Goal: Information Seeking & Learning: Check status

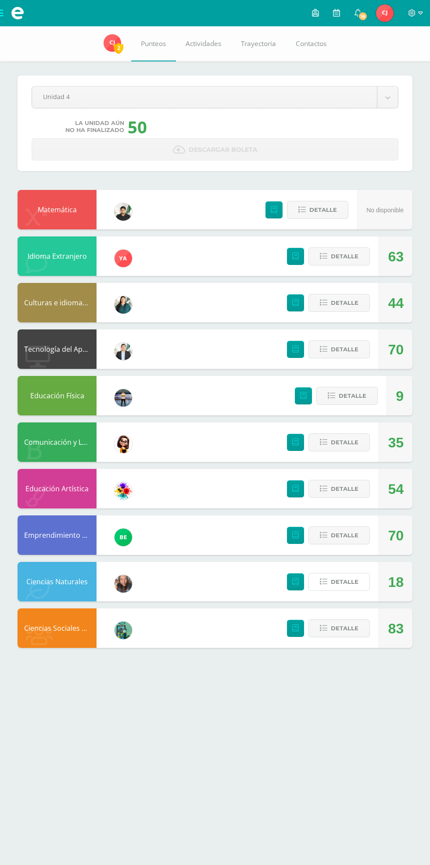
click at [338, 575] on span "Detalle" at bounding box center [345, 582] width 28 height 16
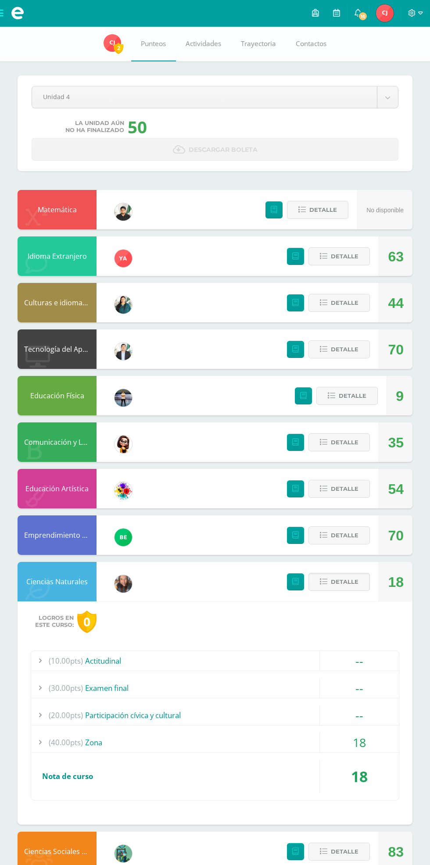
click at [374, 743] on div "18" at bounding box center [359, 742] width 79 height 20
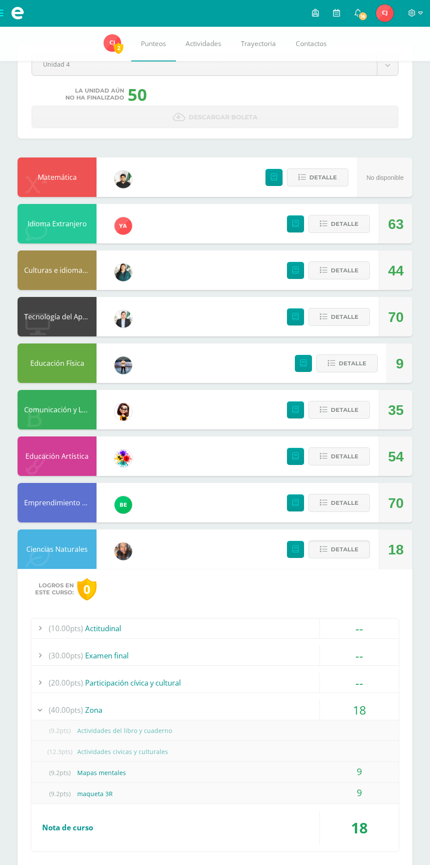
scroll to position [33, 0]
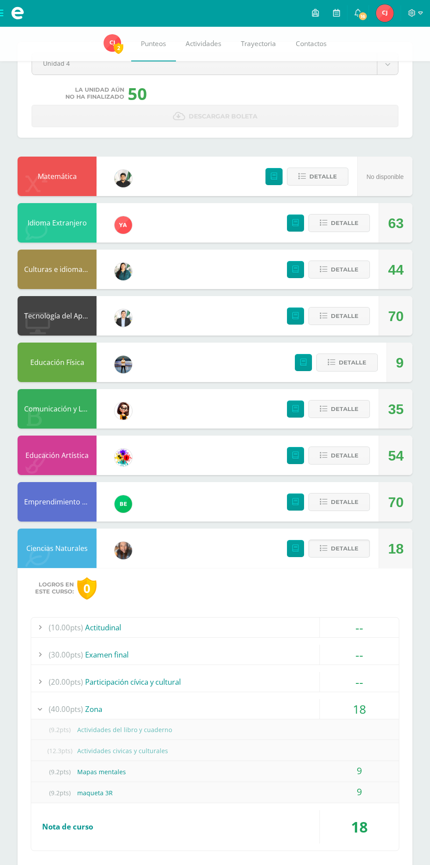
click at [30, 17] on span at bounding box center [17, 13] width 35 height 26
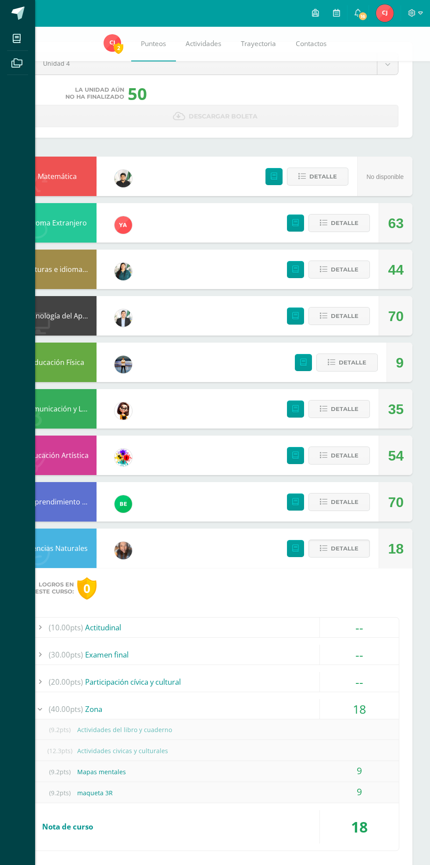
click at [24, 41] on span at bounding box center [17, 39] width 20 height 20
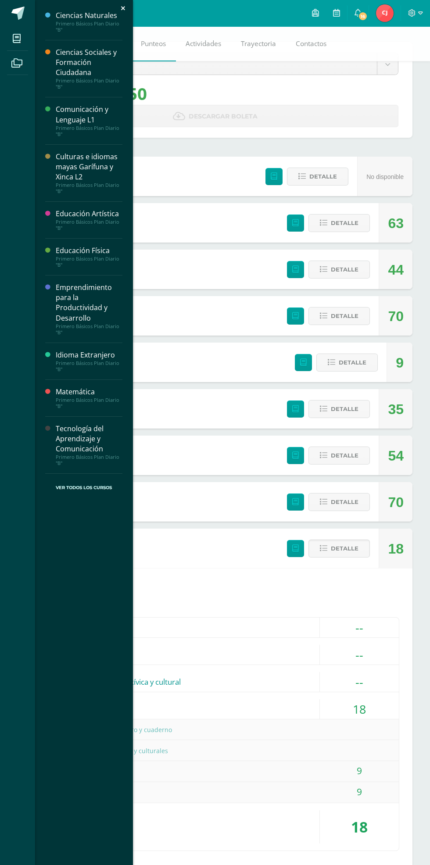
click at [85, 12] on div "Ciencias Naturales" at bounding box center [89, 16] width 67 height 10
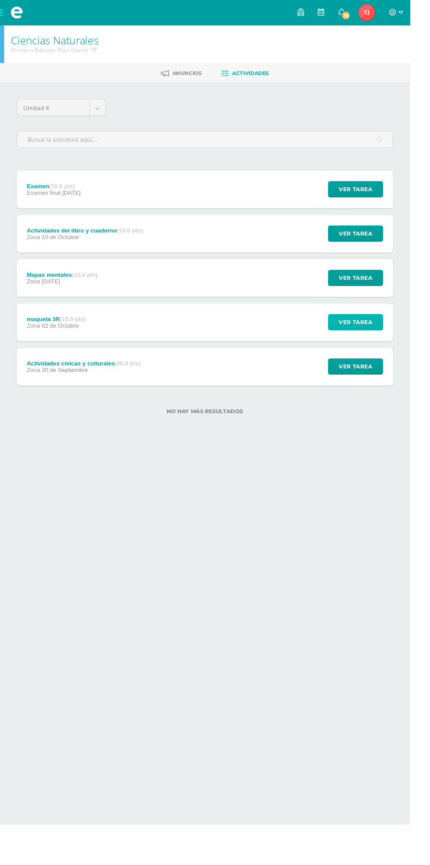
click at [360, 346] on span "Ver tarea" at bounding box center [372, 338] width 35 height 16
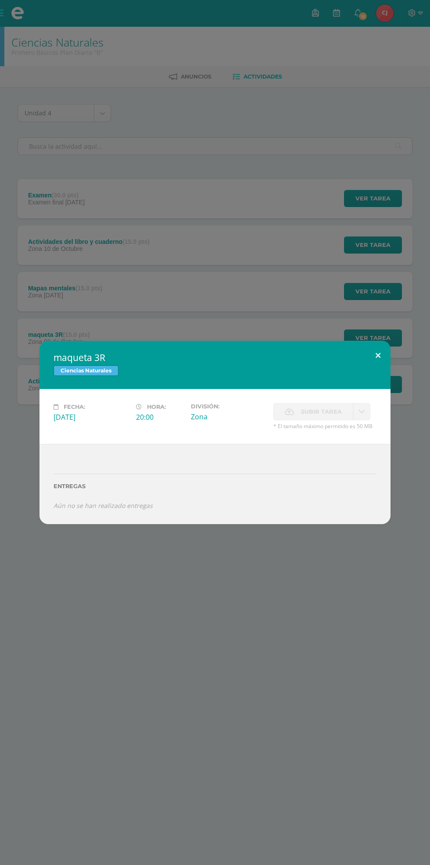
click at [378, 354] on button at bounding box center [377, 356] width 25 height 30
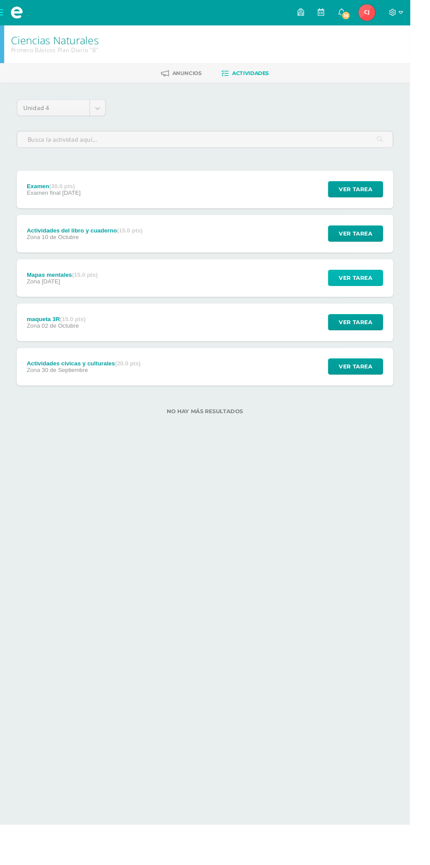
click at [379, 291] on span "Ver tarea" at bounding box center [372, 291] width 35 height 16
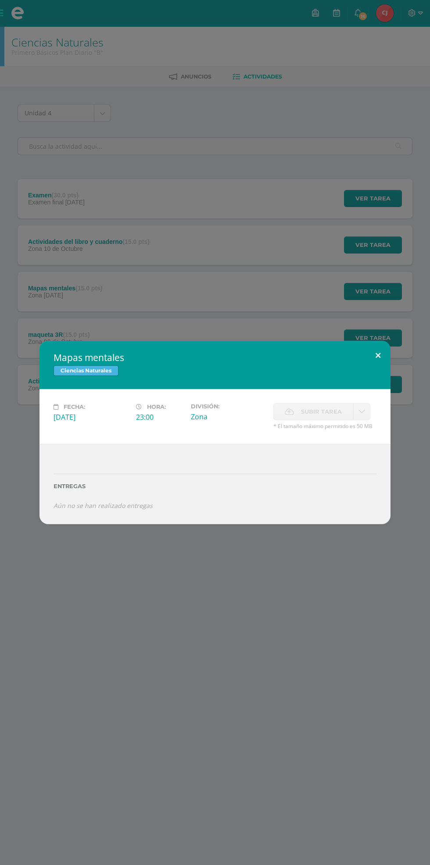
click at [377, 355] on button at bounding box center [377, 356] width 25 height 30
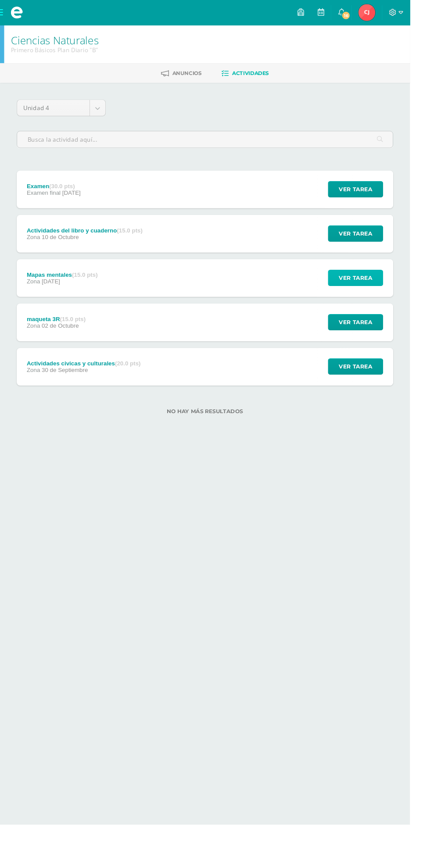
click at [371, 285] on span "Ver tarea" at bounding box center [372, 291] width 35 height 16
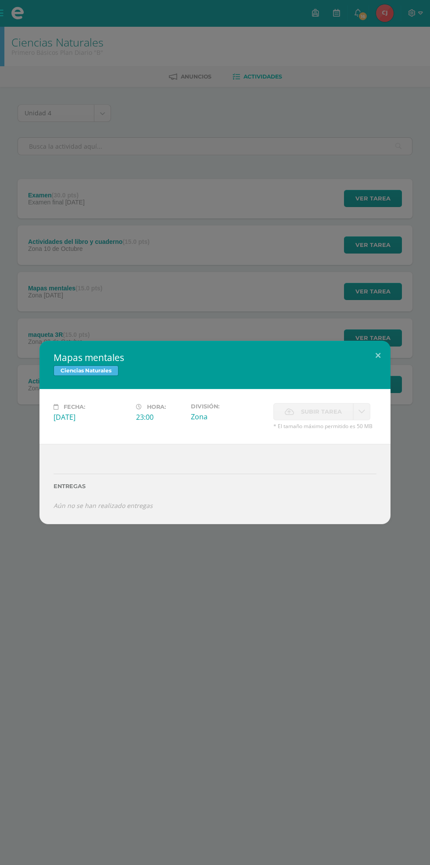
click at [365, 240] on div "Mapas mentales Ciencias Naturales Fecha: [DATE] Hora: 23:00 División: Zona" at bounding box center [215, 432] width 430 height 865
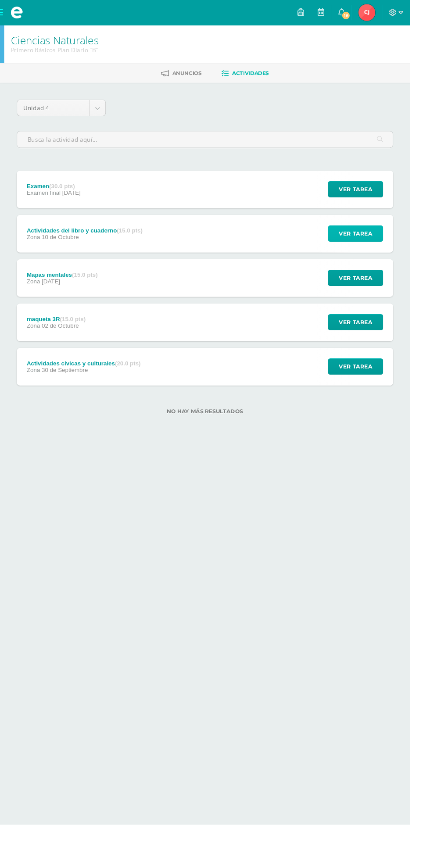
click at [391, 249] on button "Ver tarea" at bounding box center [373, 244] width 58 height 17
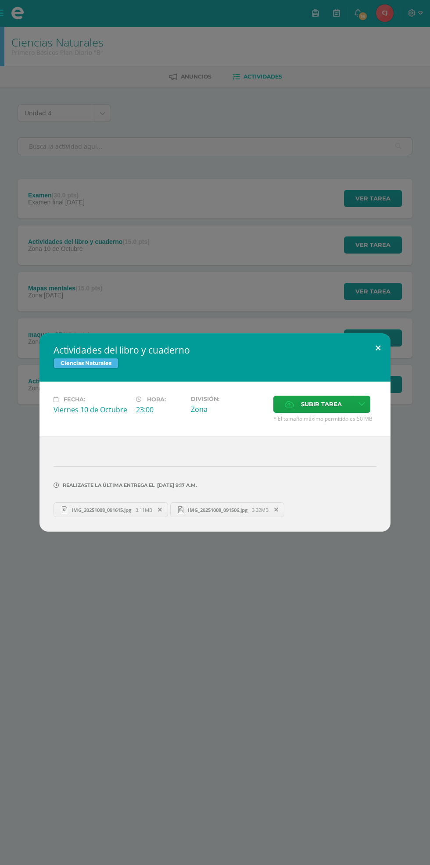
click at [378, 348] on button at bounding box center [377, 348] width 25 height 30
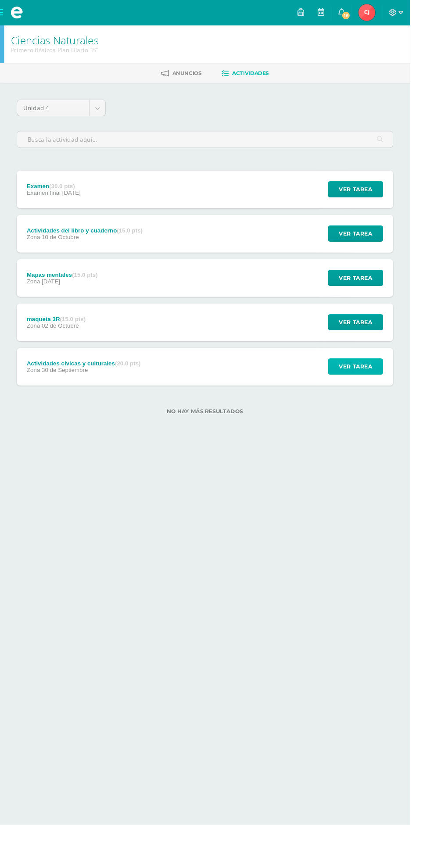
click at [382, 382] on span "Ver tarea" at bounding box center [372, 384] width 35 height 16
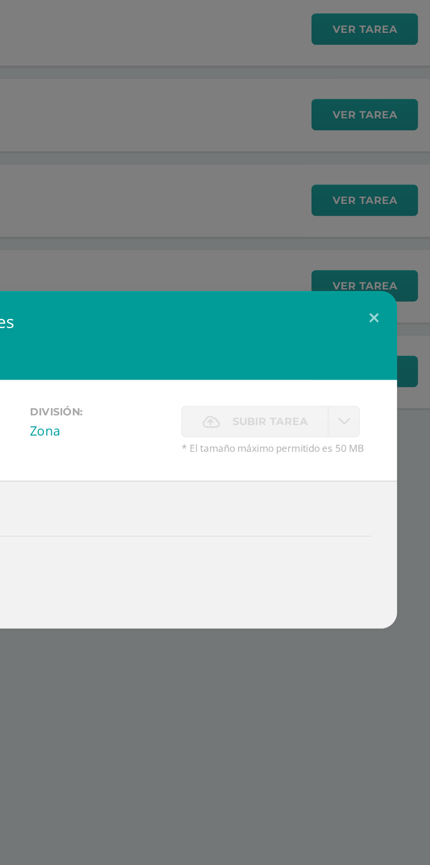
click at [365, 406] on link at bounding box center [361, 411] width 17 height 17
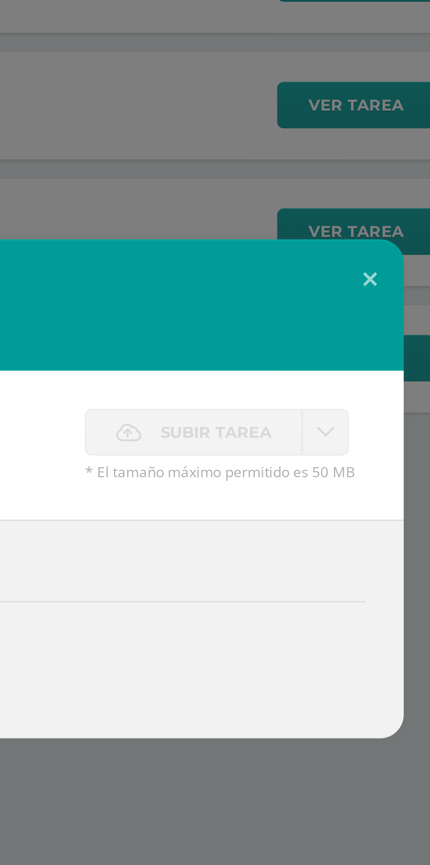
click at [333, 441] on div "Fecha: [DATE] Hora: 23:00 División: Zona Subir tarea Cancelar" at bounding box center [214, 416] width 351 height 55
click at [379, 347] on button at bounding box center [377, 356] width 25 height 30
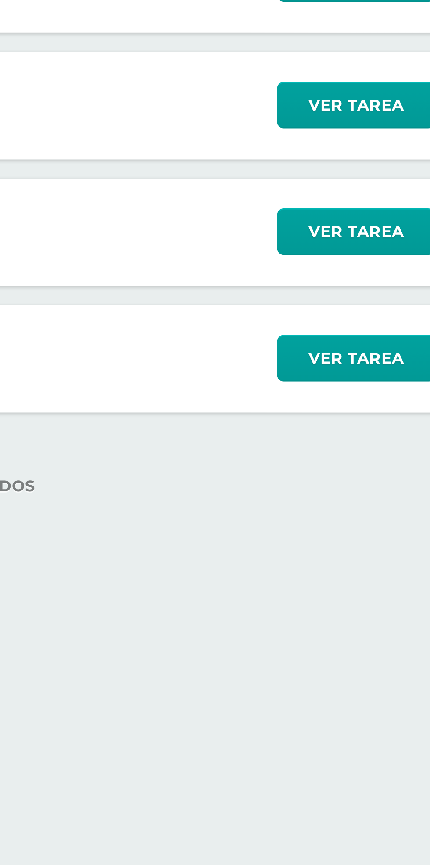
click at [368, 274] on div "Actividades civicas y culturales Ciencias Naturales Fecha: [DATE] Hora: 23:00 D…" at bounding box center [215, 432] width 430 height 865
